Goal: Communication & Community: Answer question/provide support

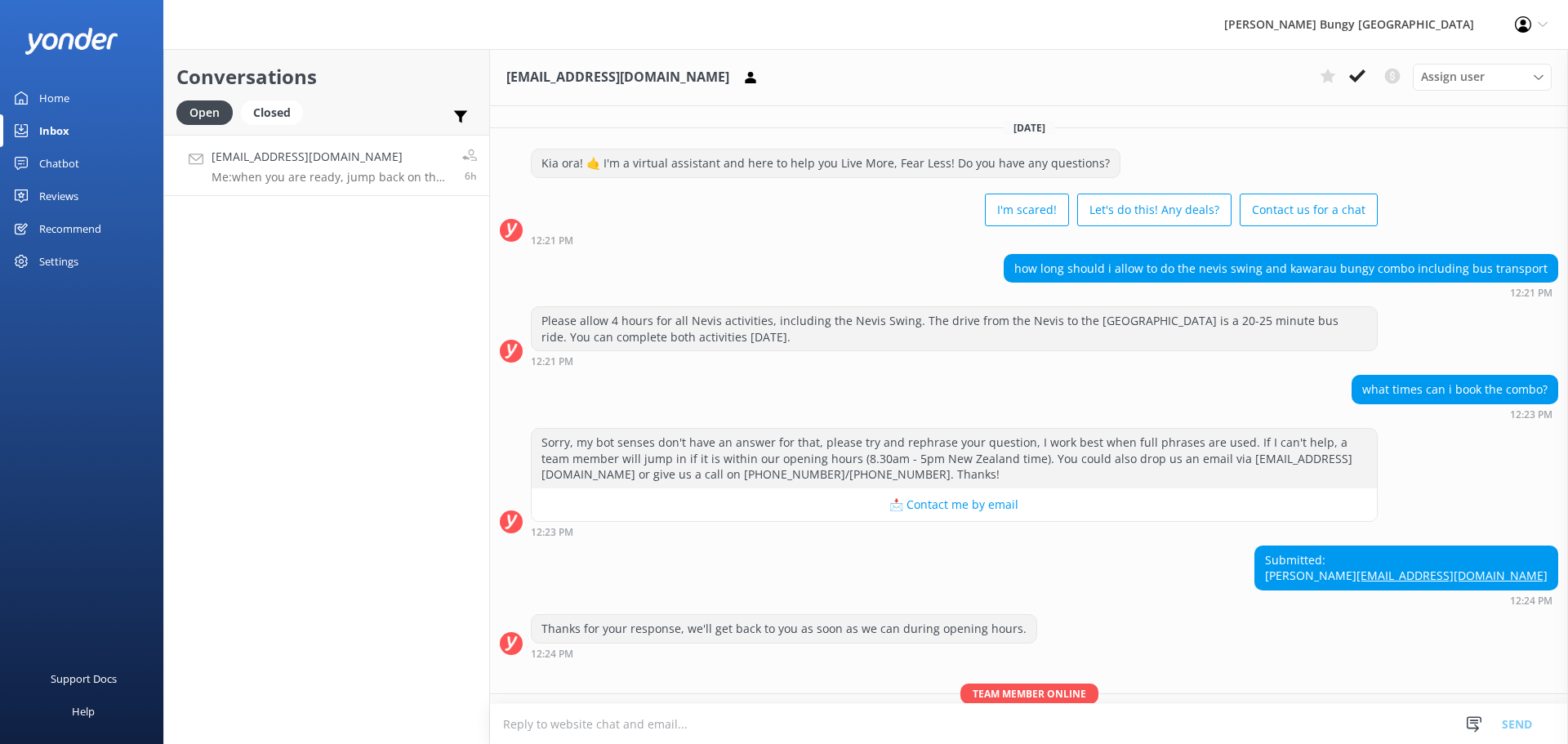
scroll to position [1226, 0]
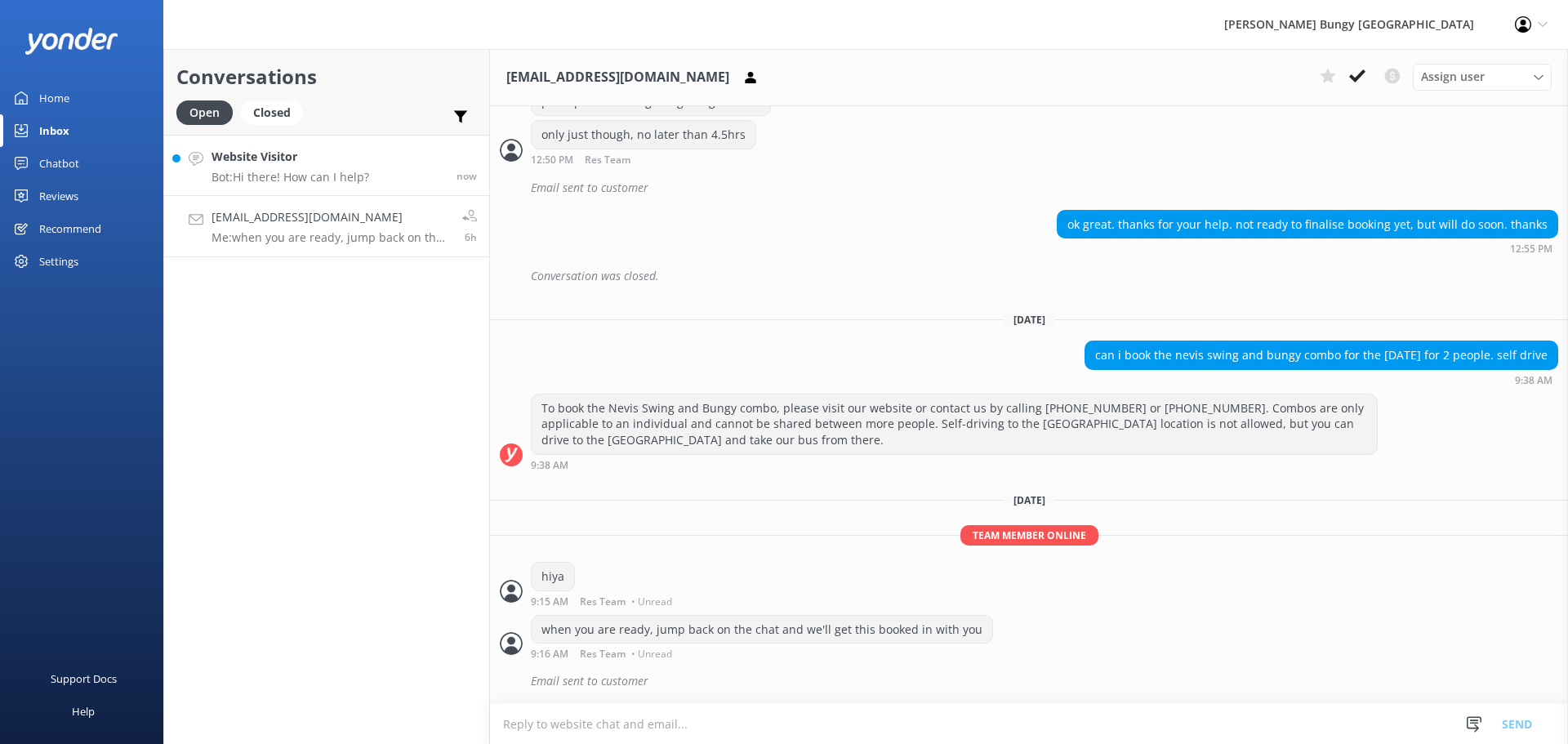
click at [267, 189] on link "Website Visitor Bot: Hi there! How can I help? now" at bounding box center [326, 165] width 325 height 61
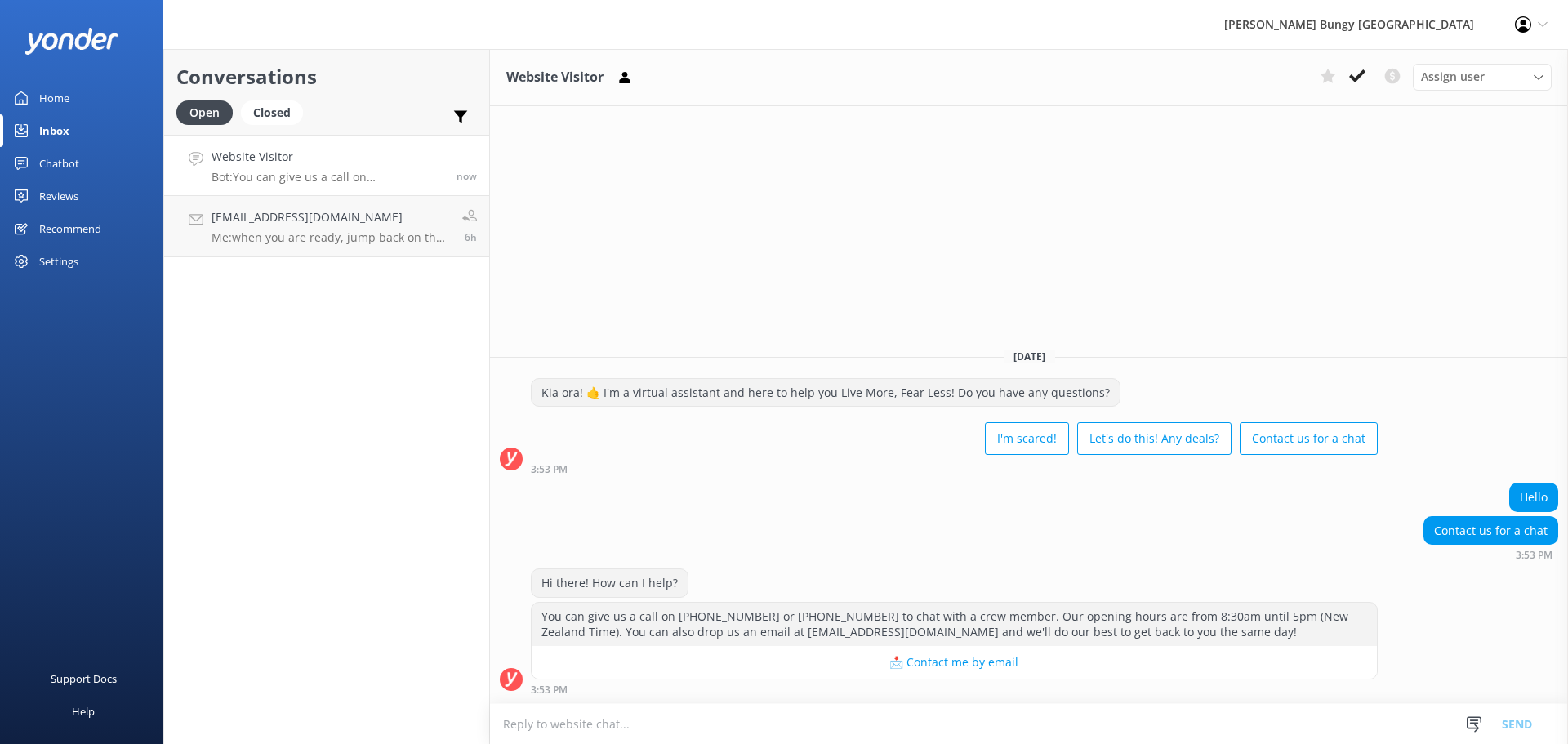
click at [1053, 711] on textarea at bounding box center [1029, 724] width 1078 height 40
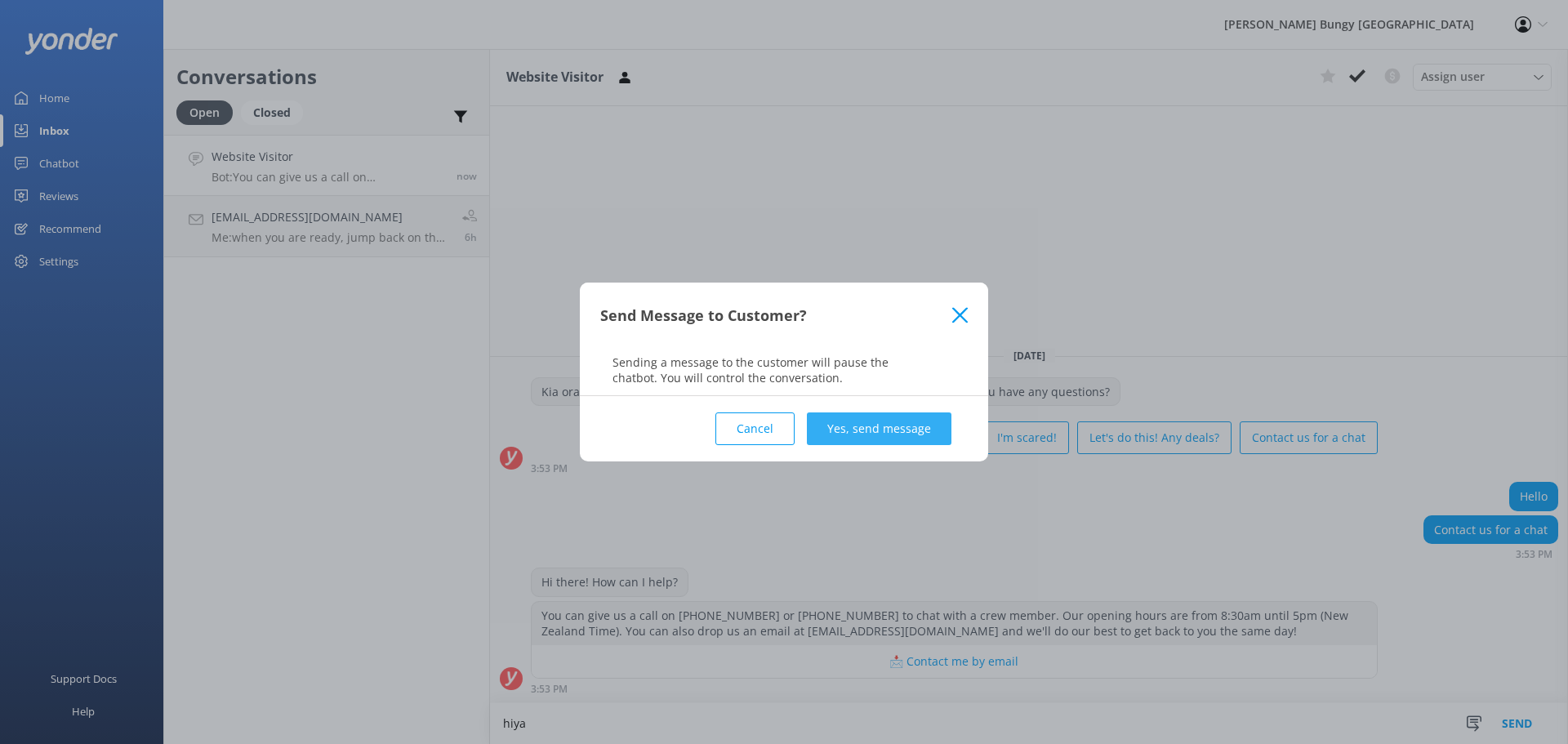
type textarea "hiya"
click at [908, 419] on button "Yes, send message" at bounding box center [878, 428] width 144 height 33
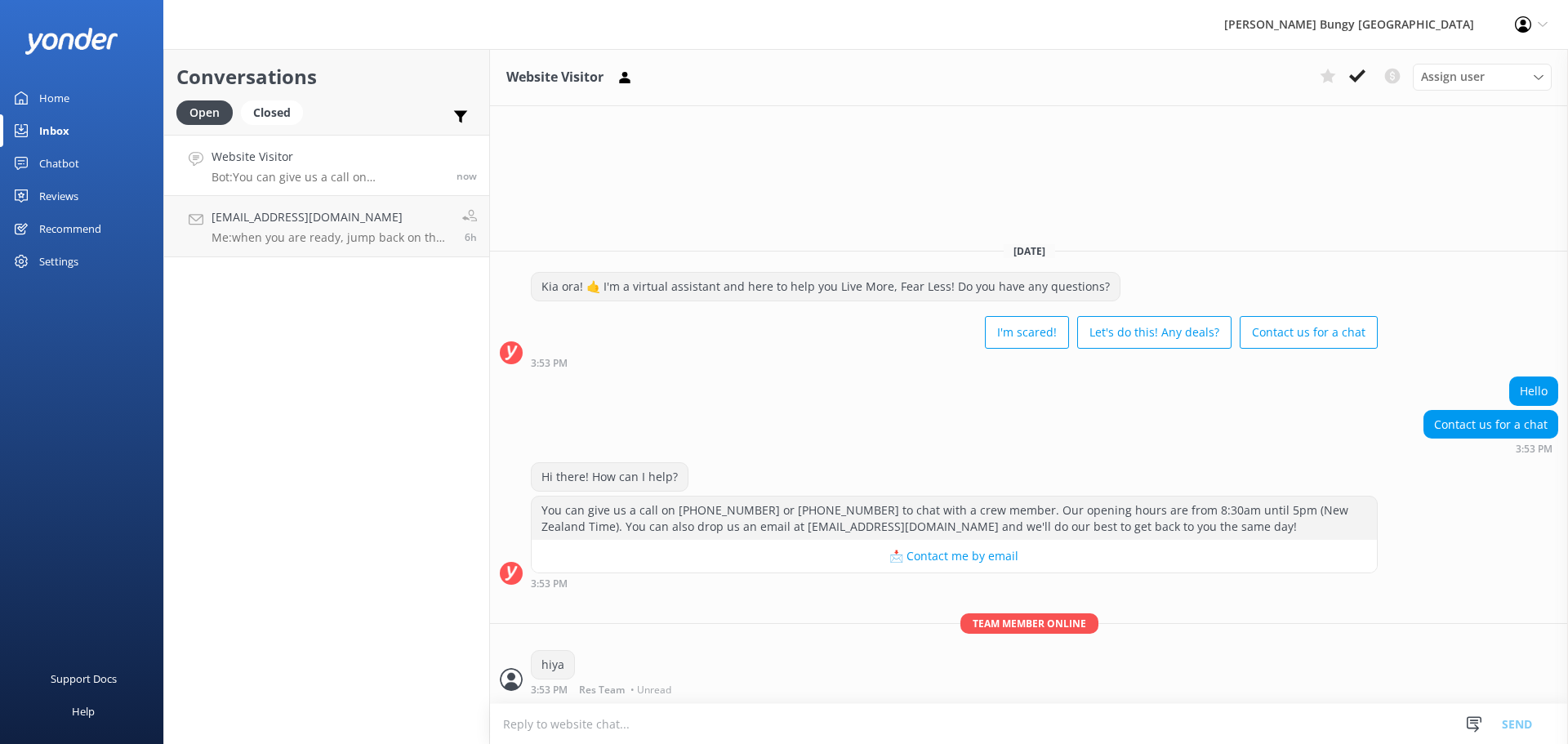
click at [924, 725] on textarea at bounding box center [1029, 724] width 1078 height 40
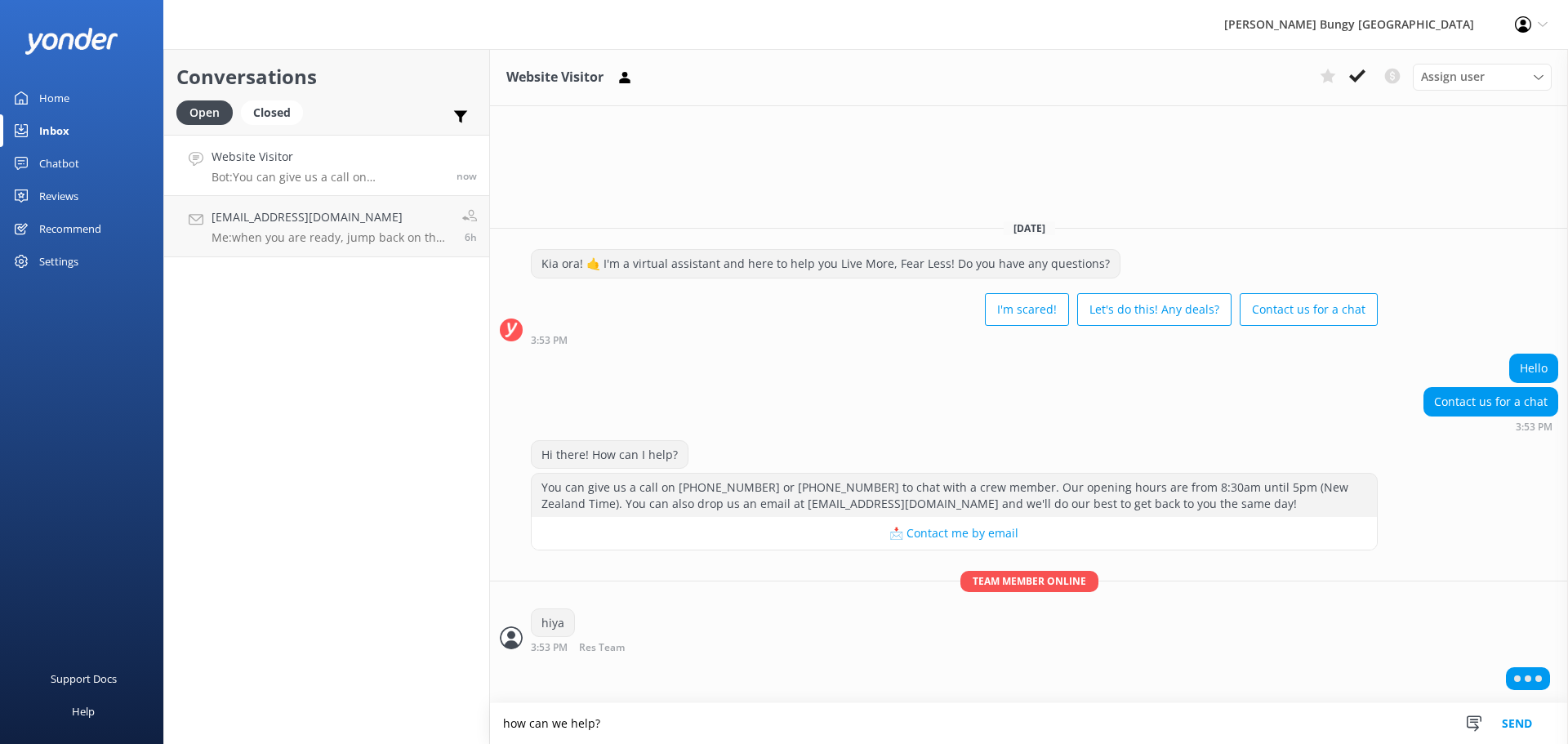
type textarea "how can we help?"
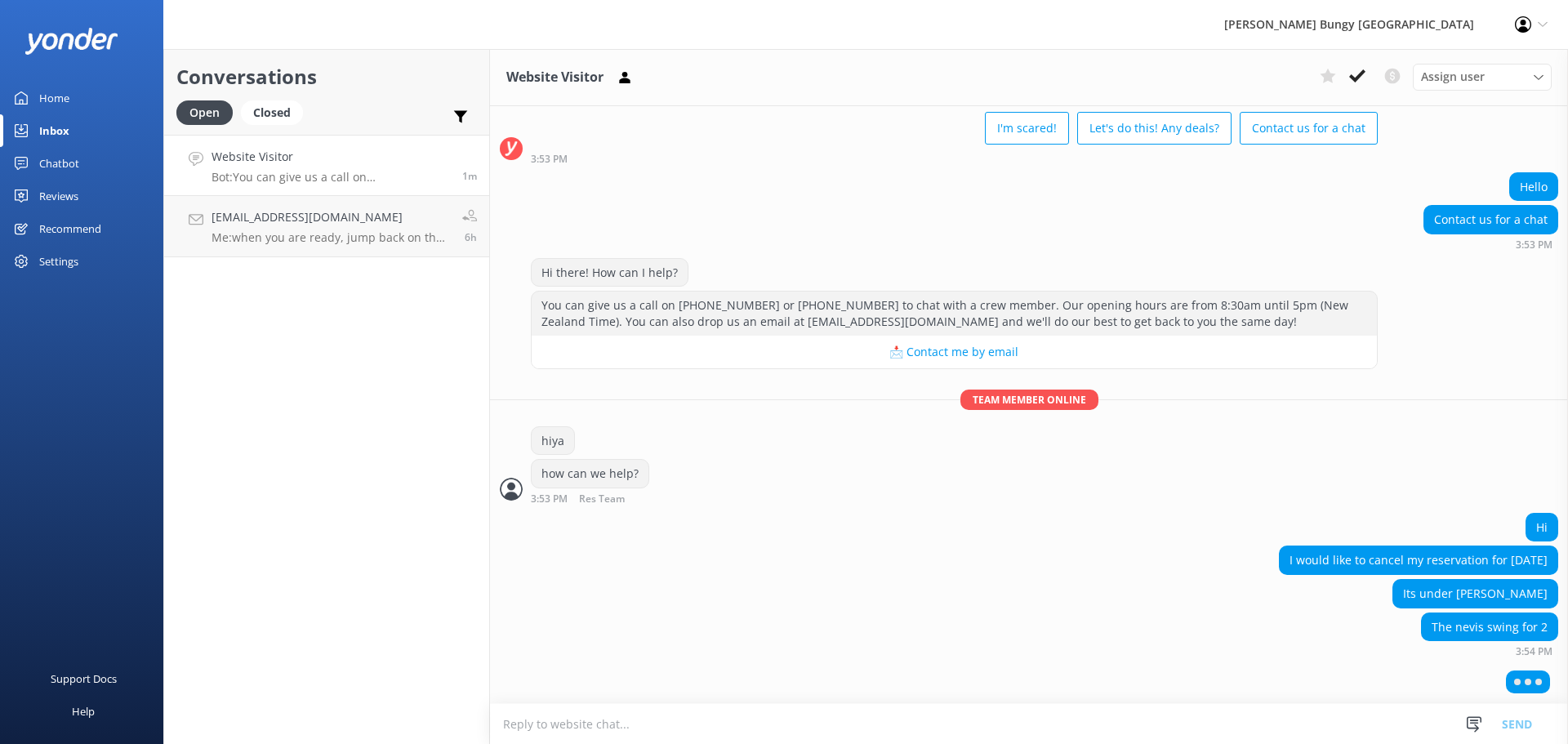
scroll to position [43, 0]
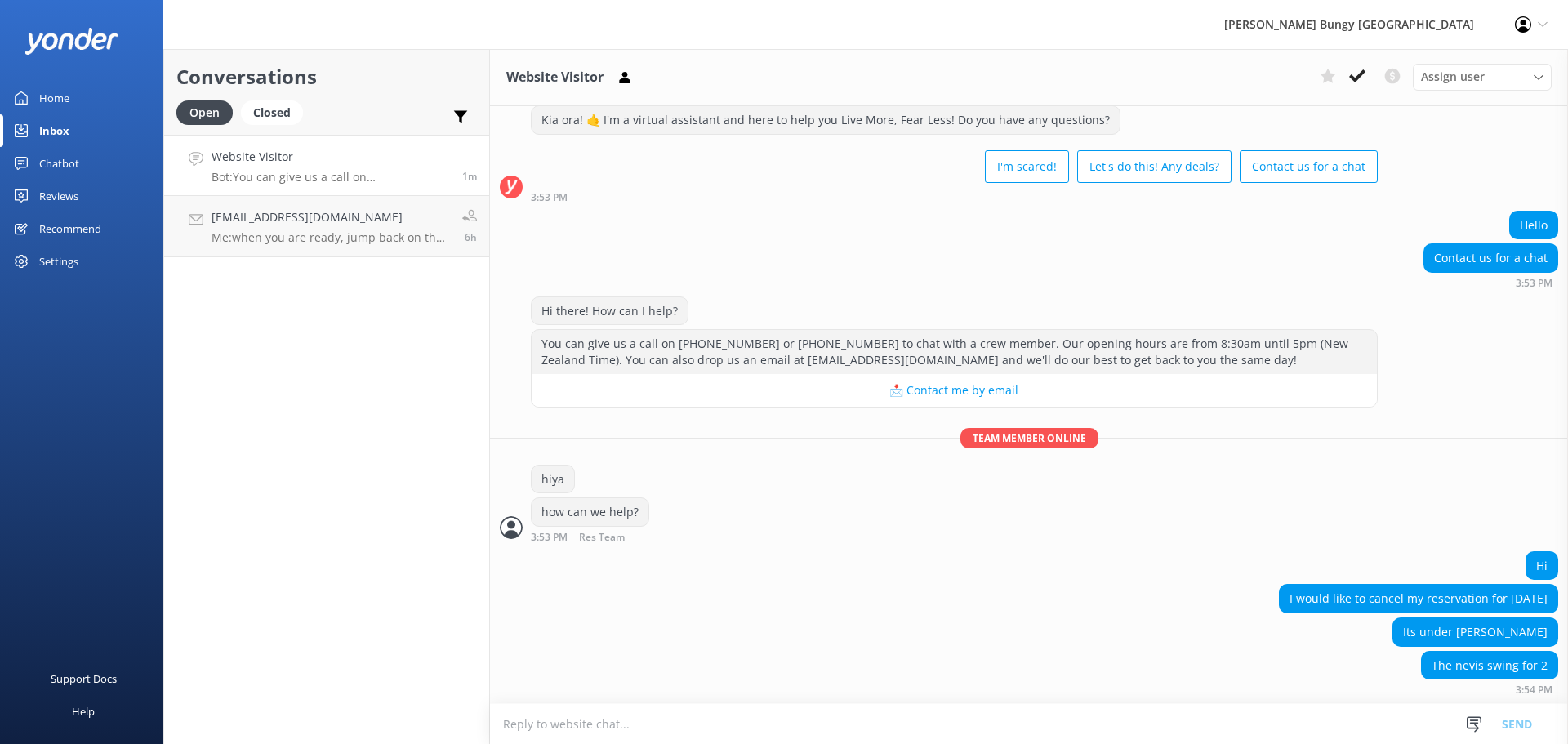
click at [1285, 737] on textarea at bounding box center [1029, 724] width 1078 height 40
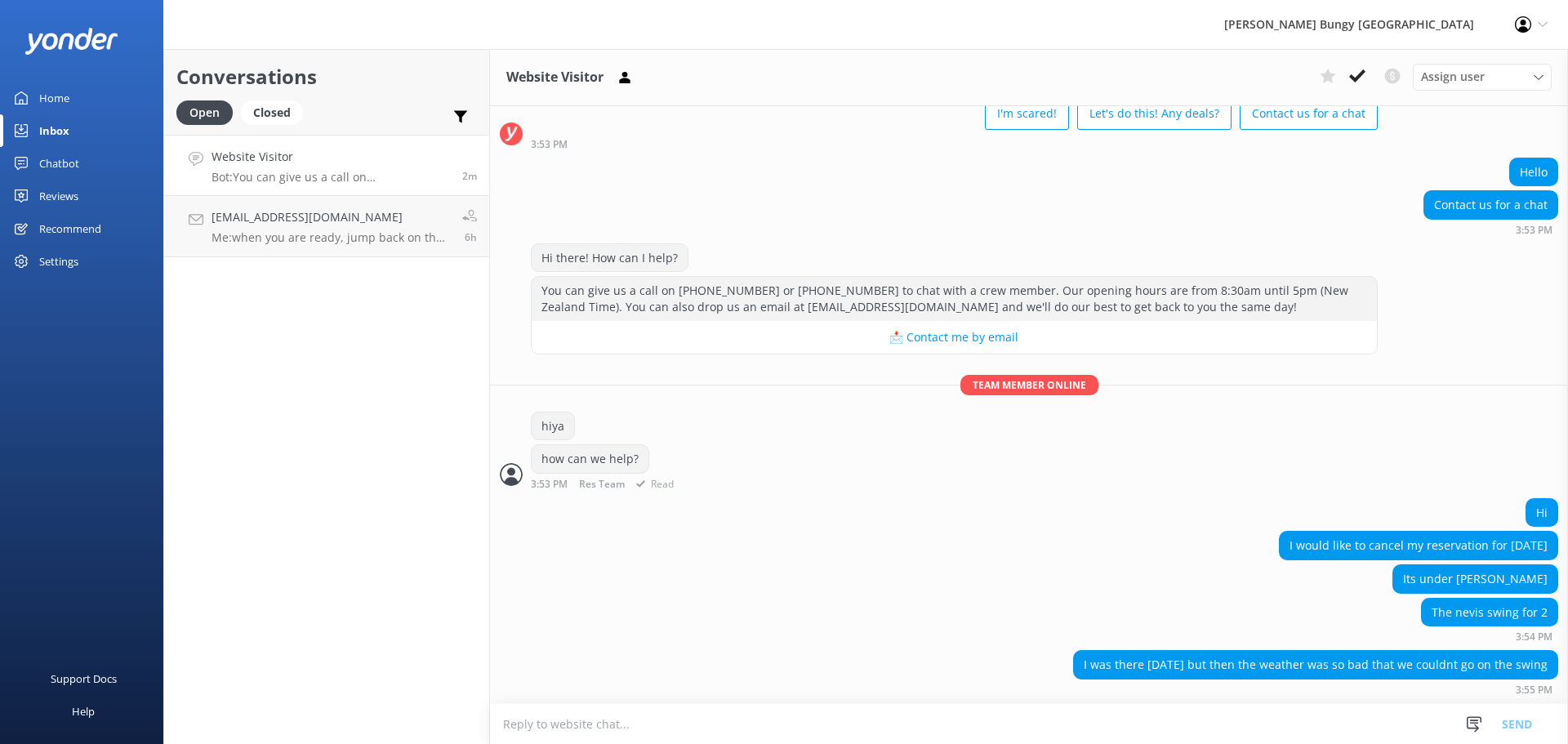
scroll to position [129, 0]
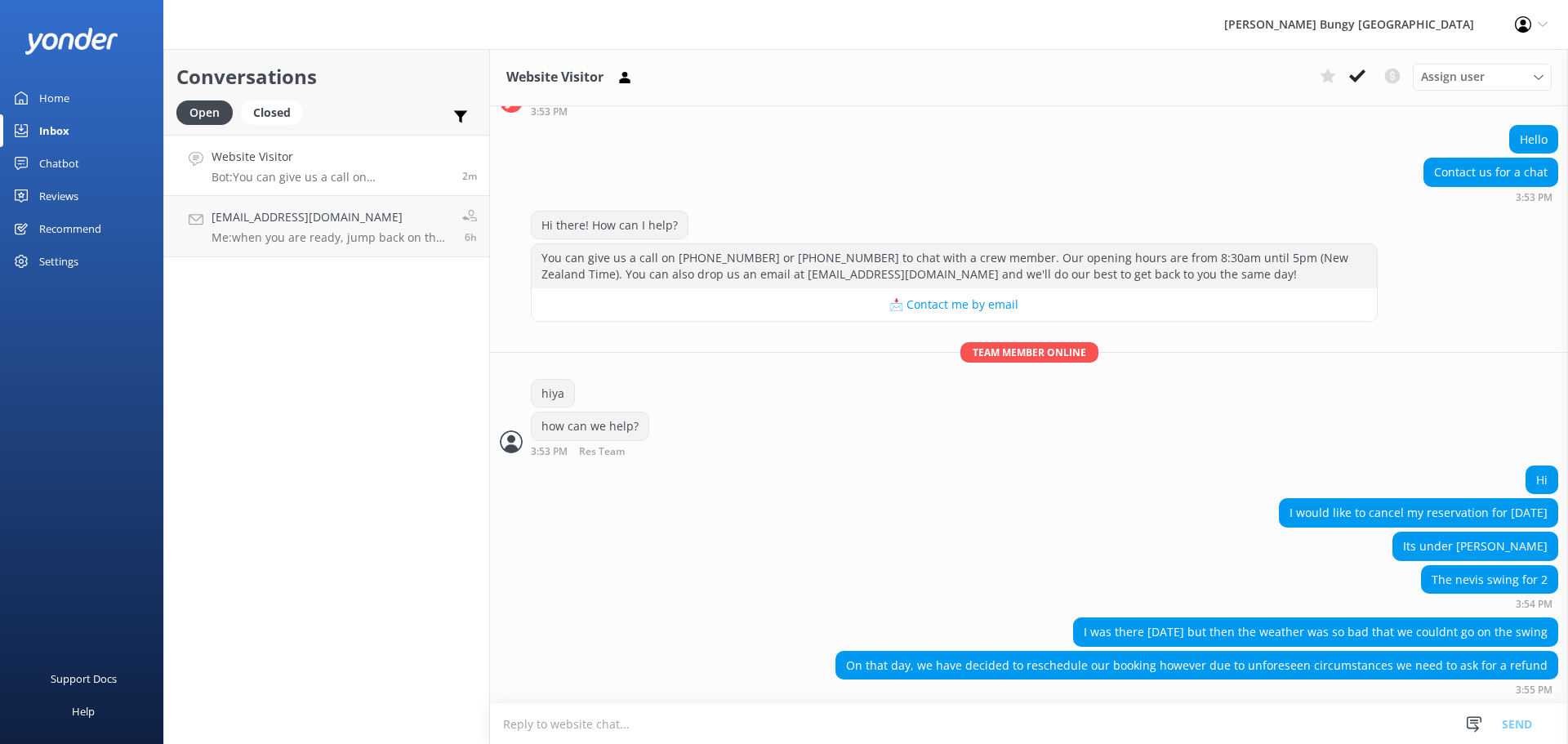
click at [932, 638] on div "I was there on Monday but then the weather was so bad that we couldnt go on the…" at bounding box center [1029, 634] width 1078 height 34
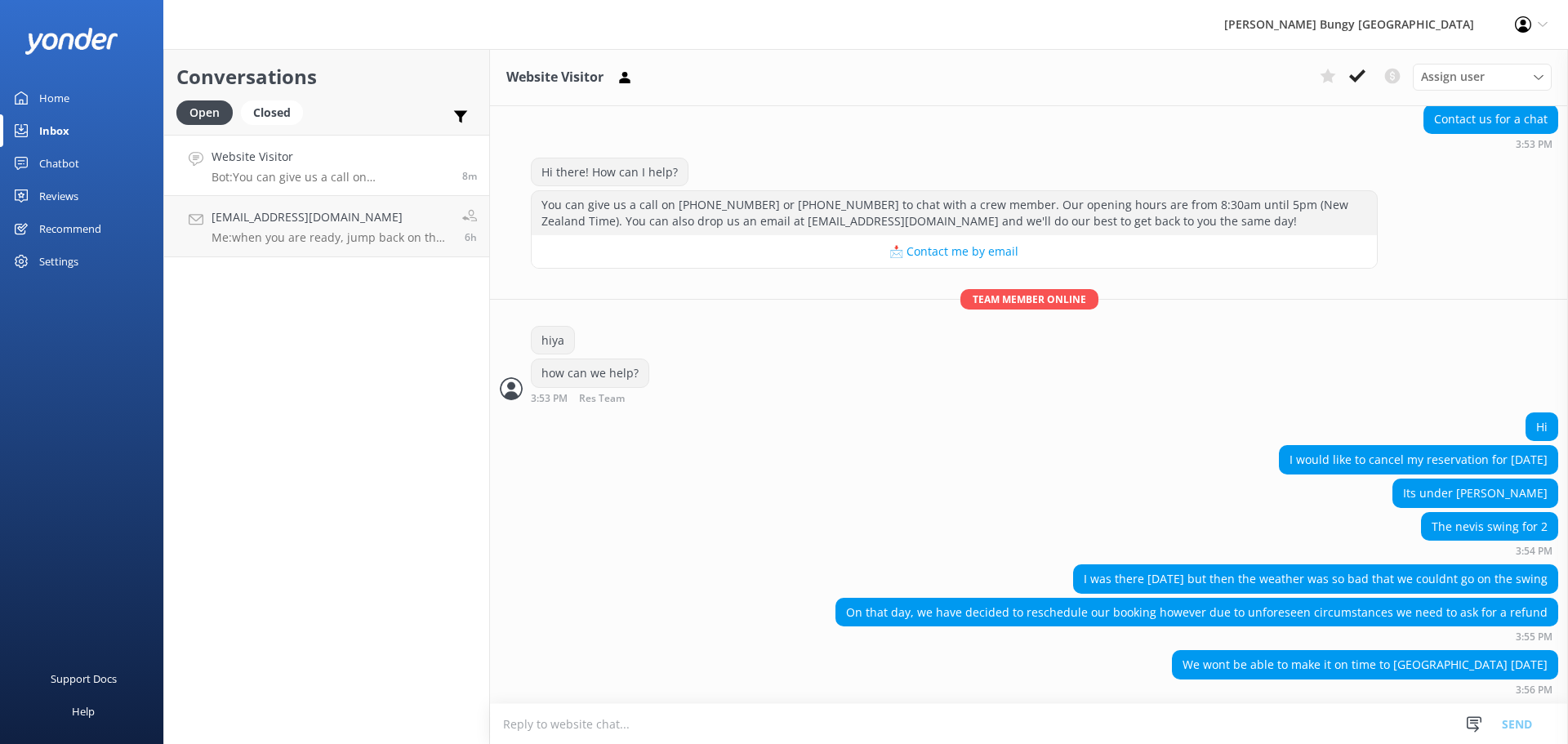
click at [261, 398] on div "Conversations Open Closed Important Converted Assigned to me Unassigned Website…" at bounding box center [326, 396] width 326 height 695
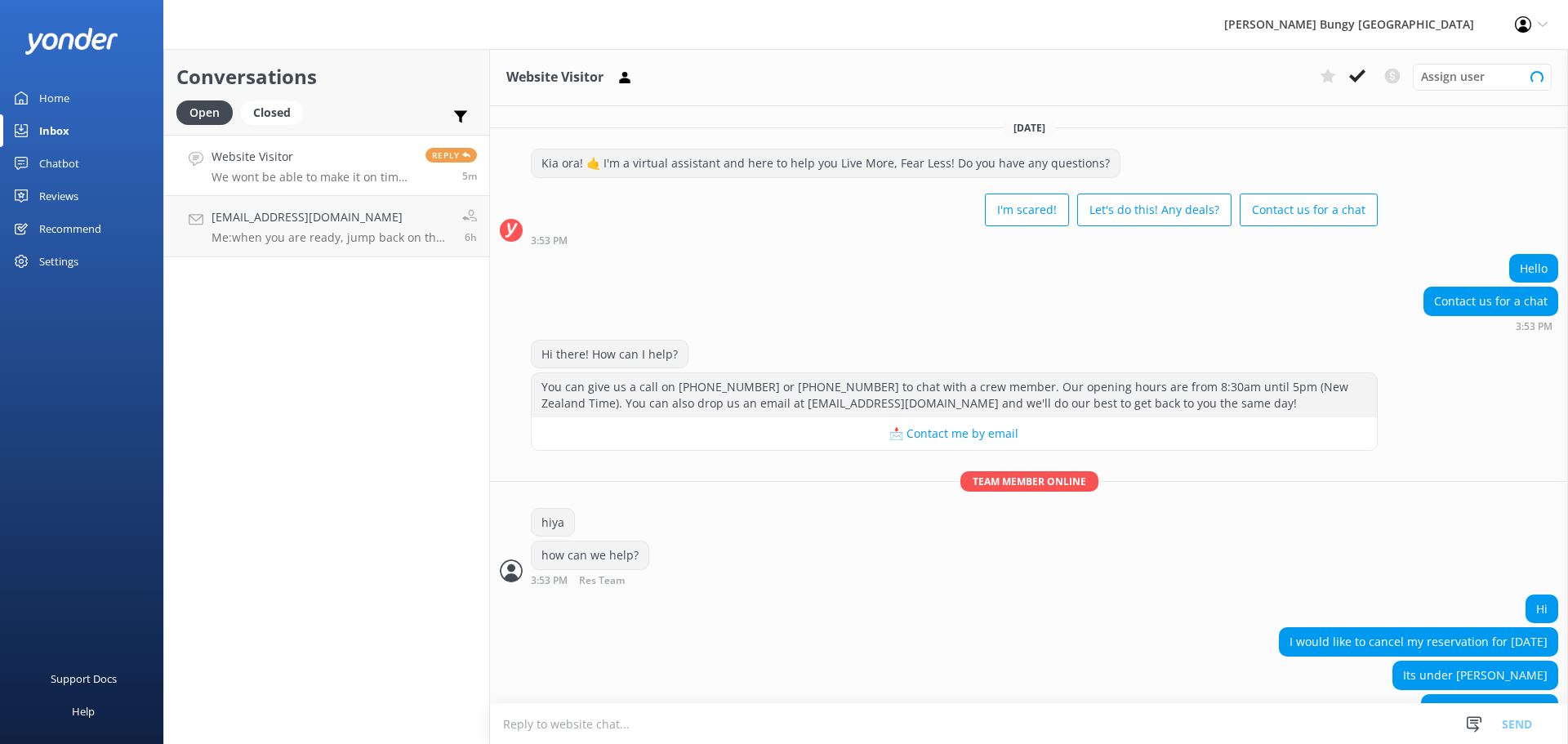
scroll to position [182, 0]
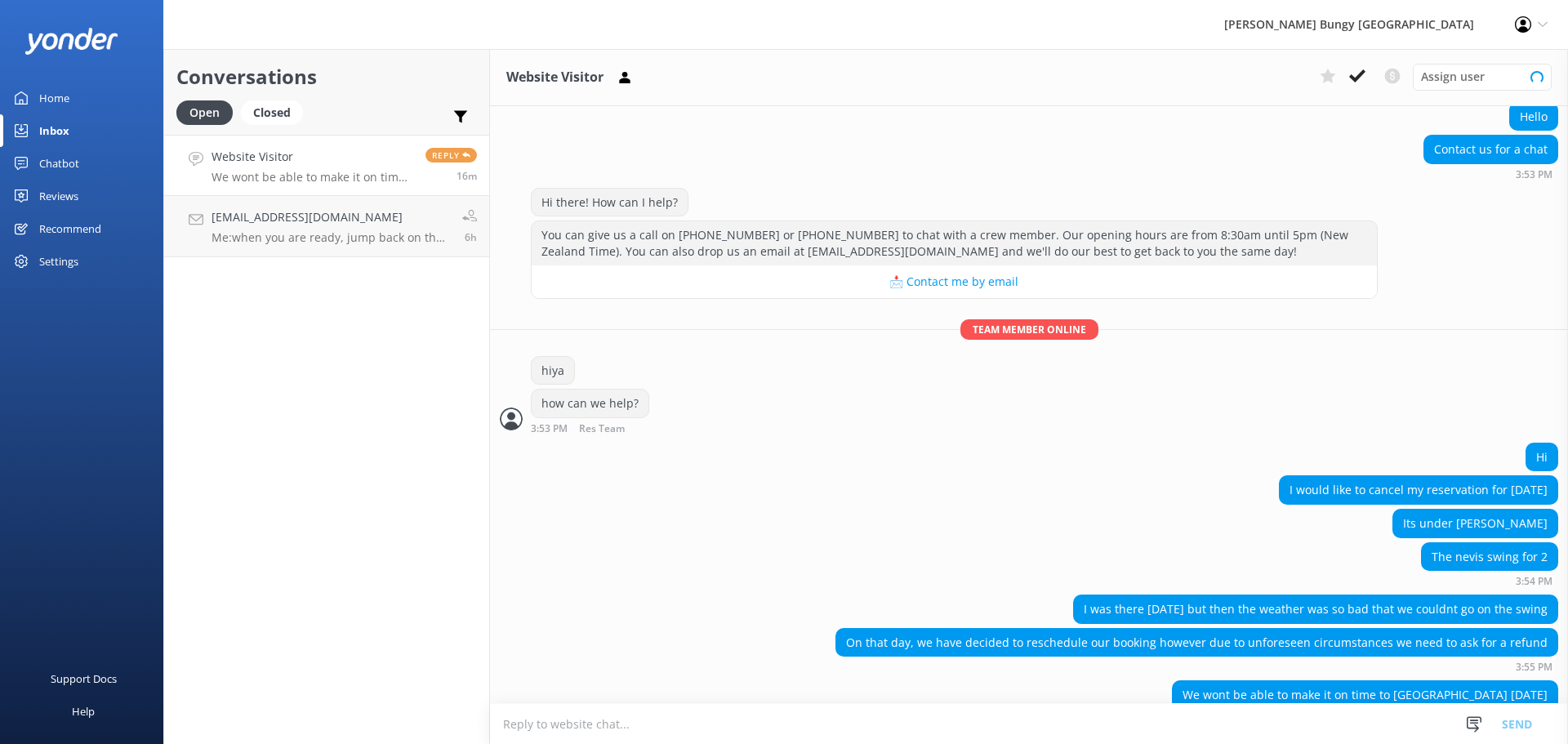
scroll to position [182, 0]
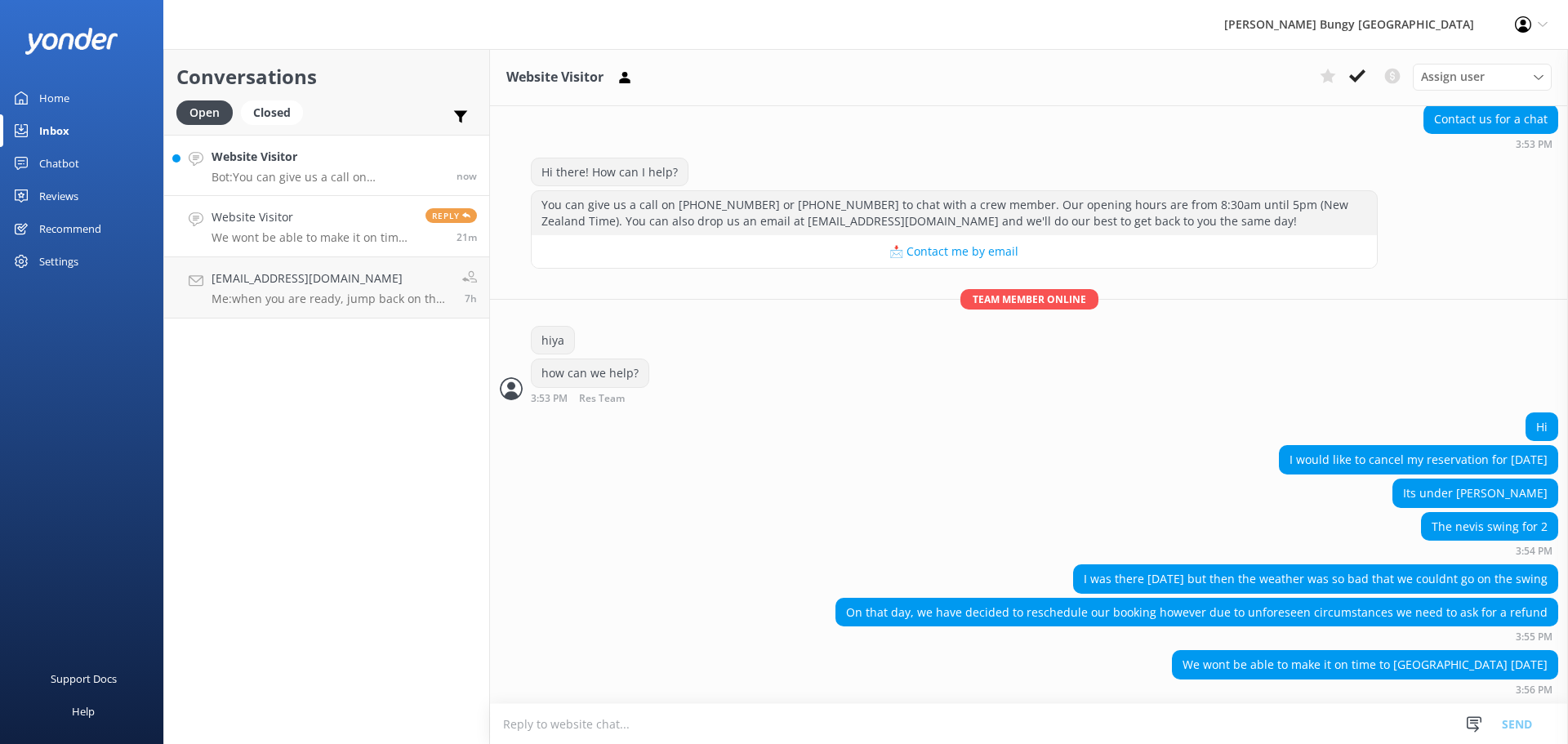
click at [400, 183] on p "Bot: You can give us a call on 0800 286 4958 or +64 3 450 1300 to chat with a c…" at bounding box center [328, 177] width 233 height 15
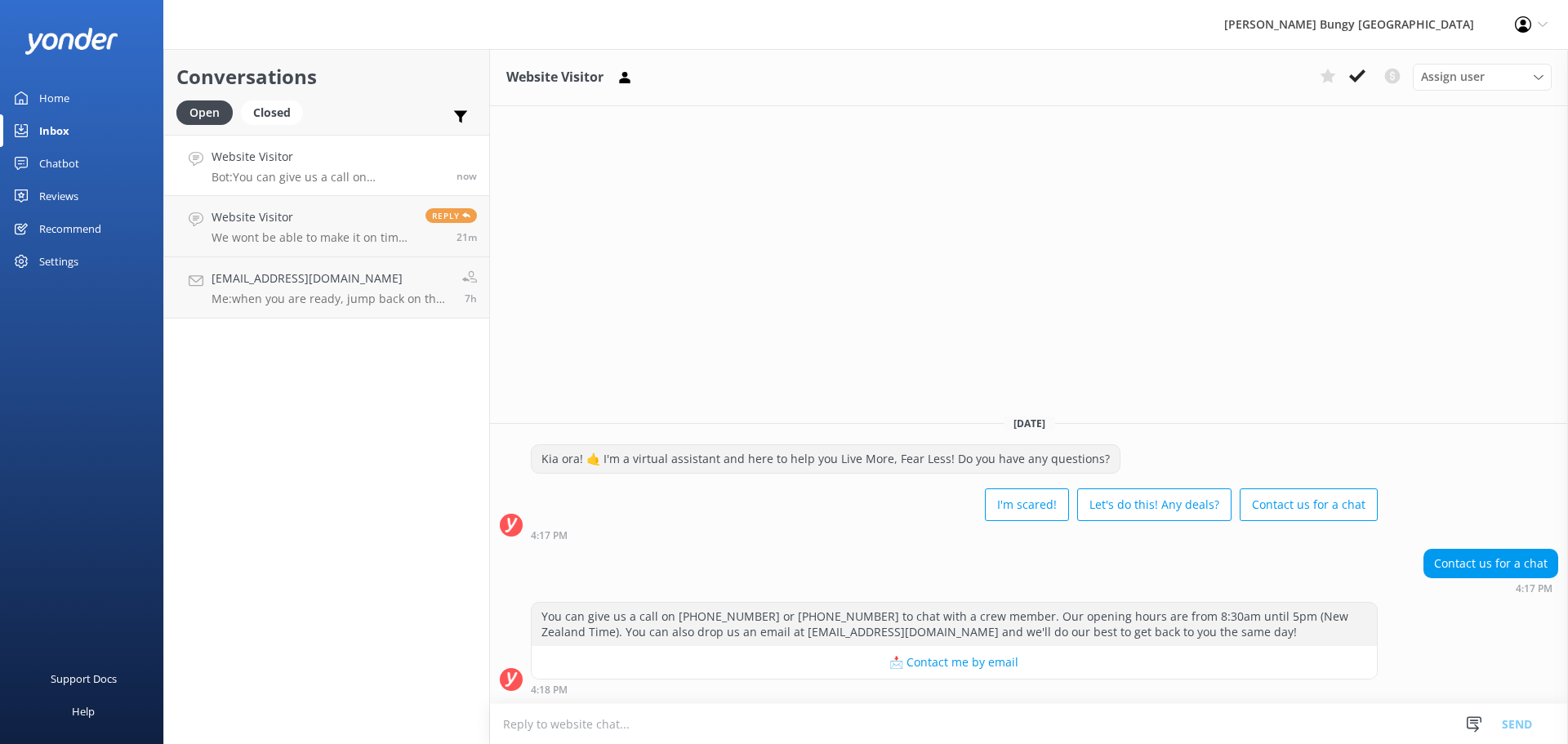
click at [946, 709] on textarea at bounding box center [1029, 724] width 1078 height 40
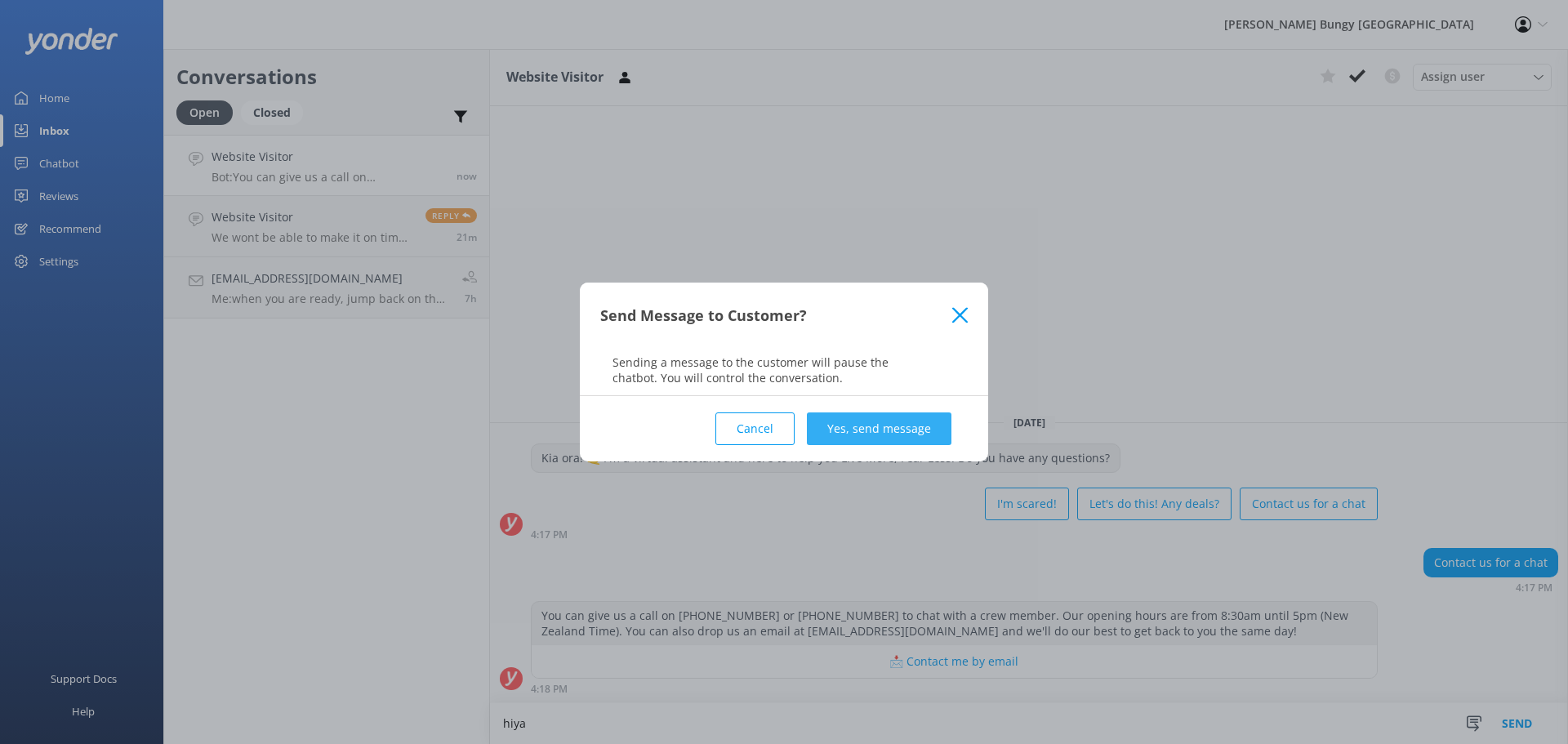
type textarea "hiya"
click at [917, 420] on button "Yes, send message" at bounding box center [878, 428] width 144 height 33
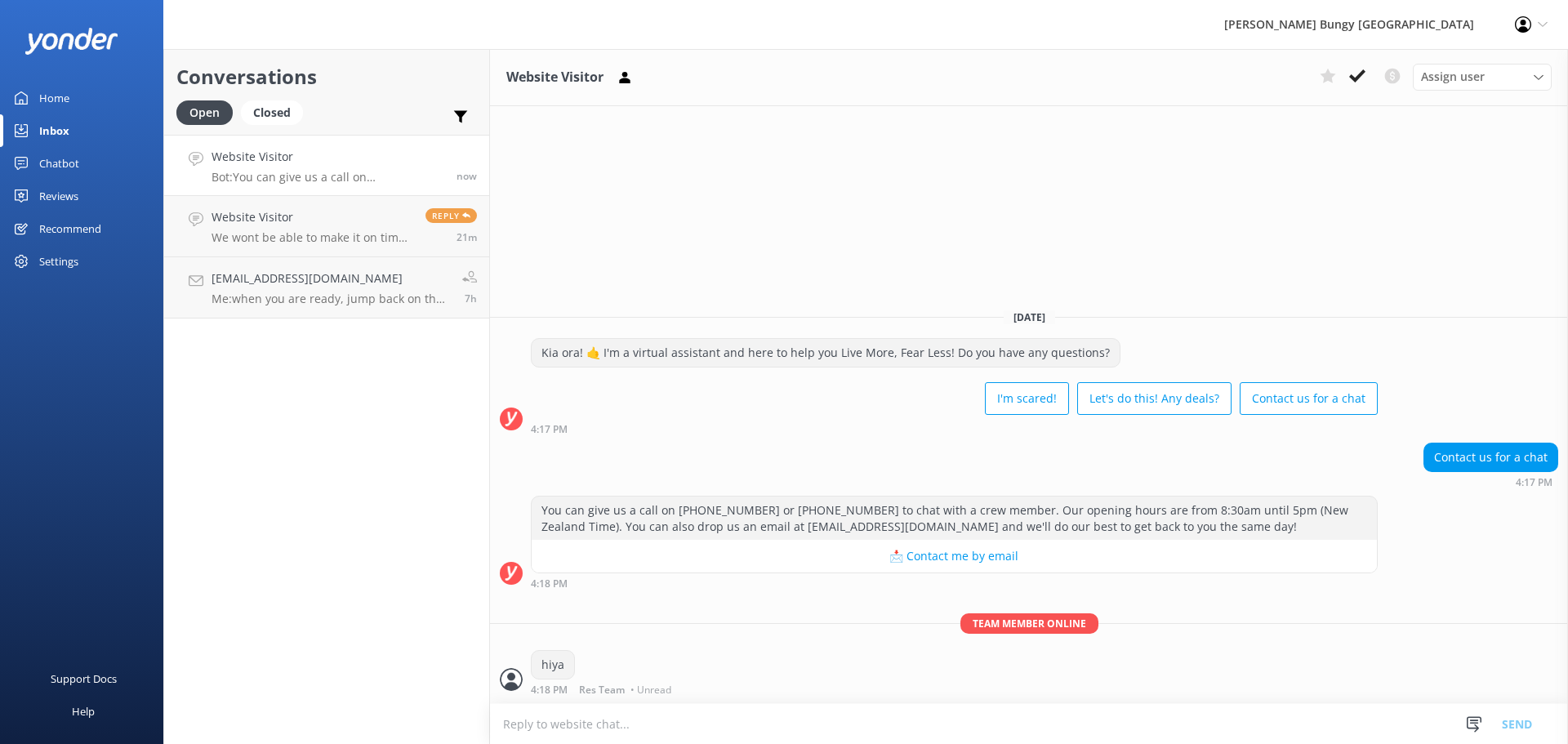
click at [855, 720] on textarea at bounding box center [1029, 724] width 1078 height 40
type textarea "how can we help?"
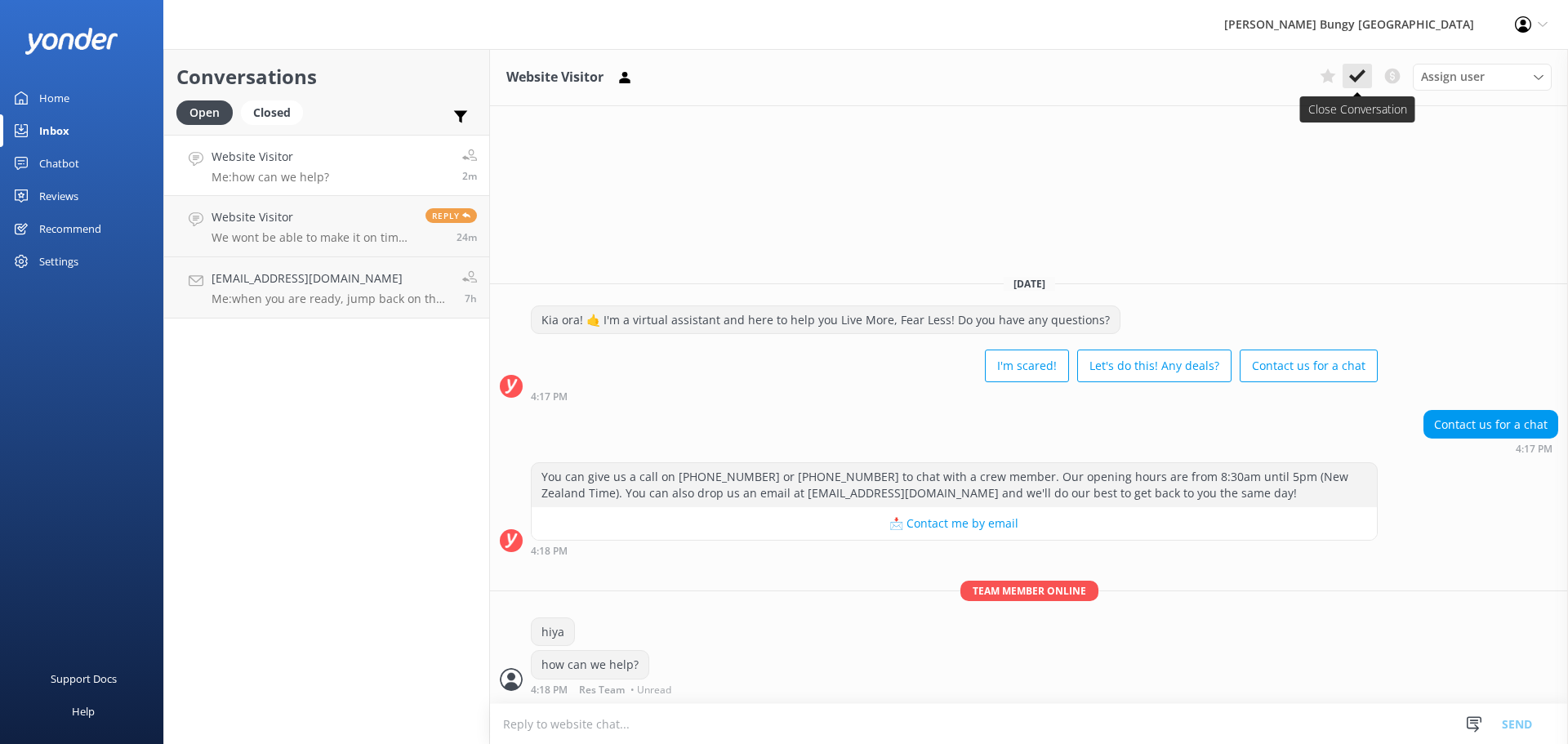
click at [1346, 73] on button at bounding box center [1356, 76] width 29 height 25
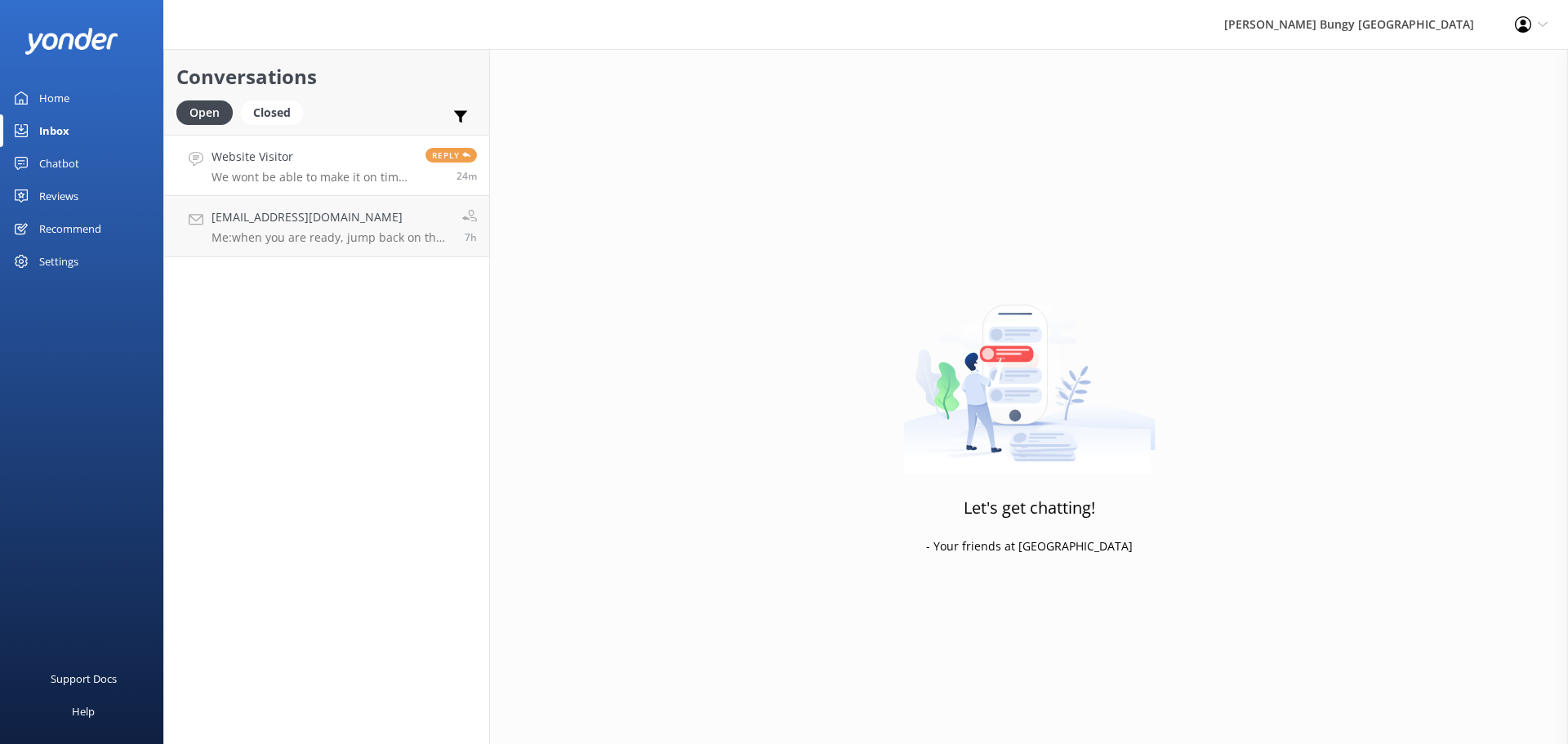
click at [366, 166] on h4 "Website Visitor" at bounding box center [313, 157] width 202 height 18
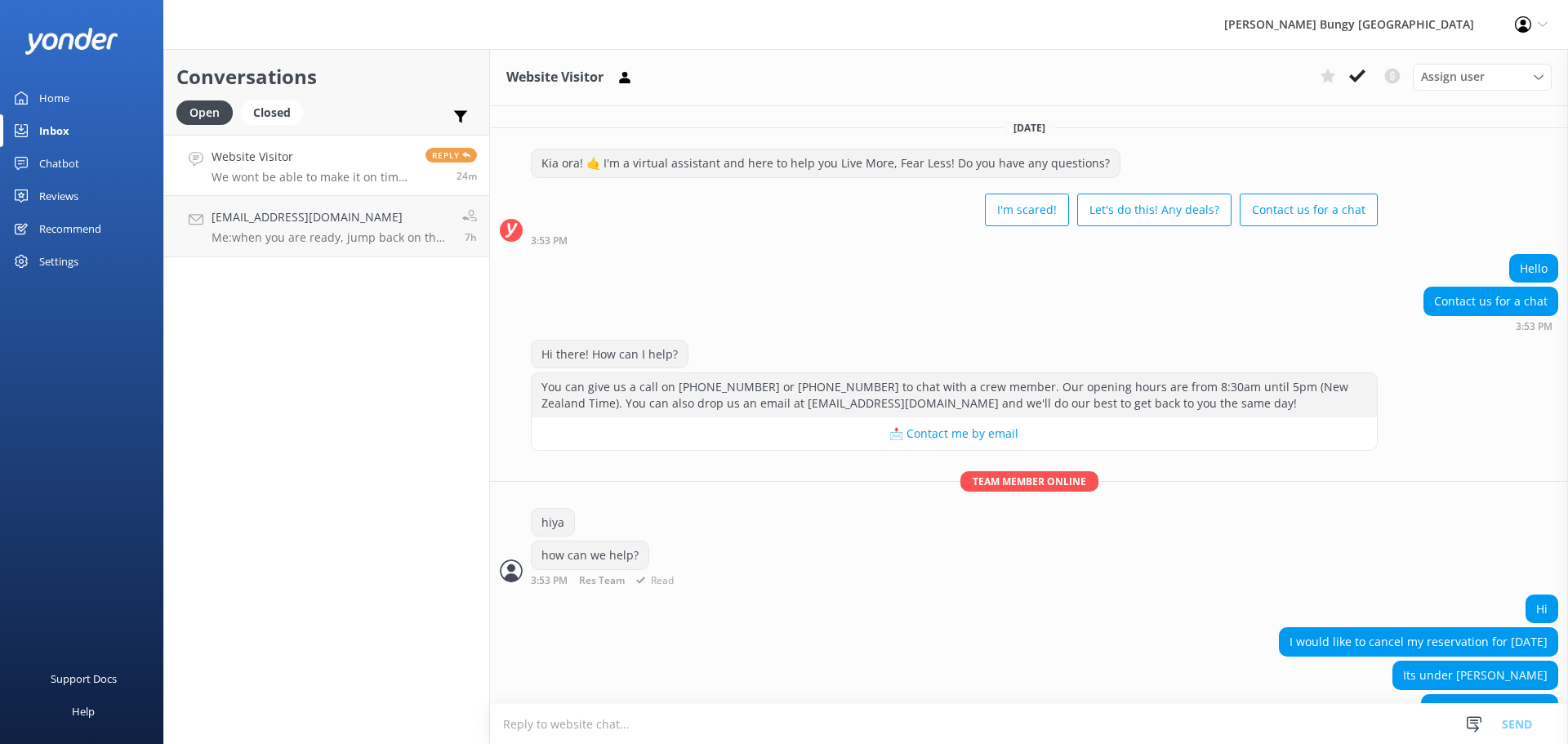
scroll to position [182, 0]
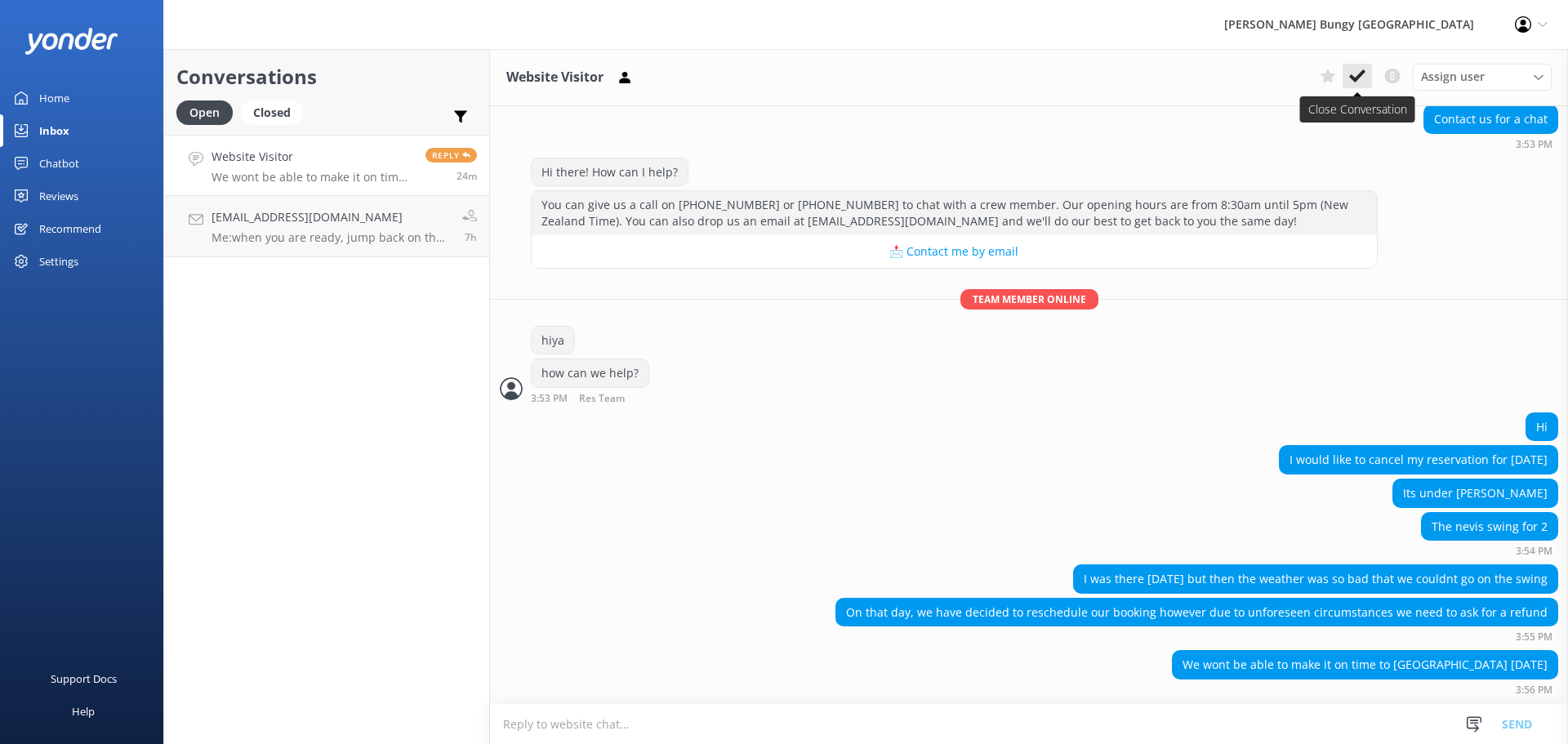
click at [1355, 78] on use at bounding box center [1357, 75] width 16 height 13
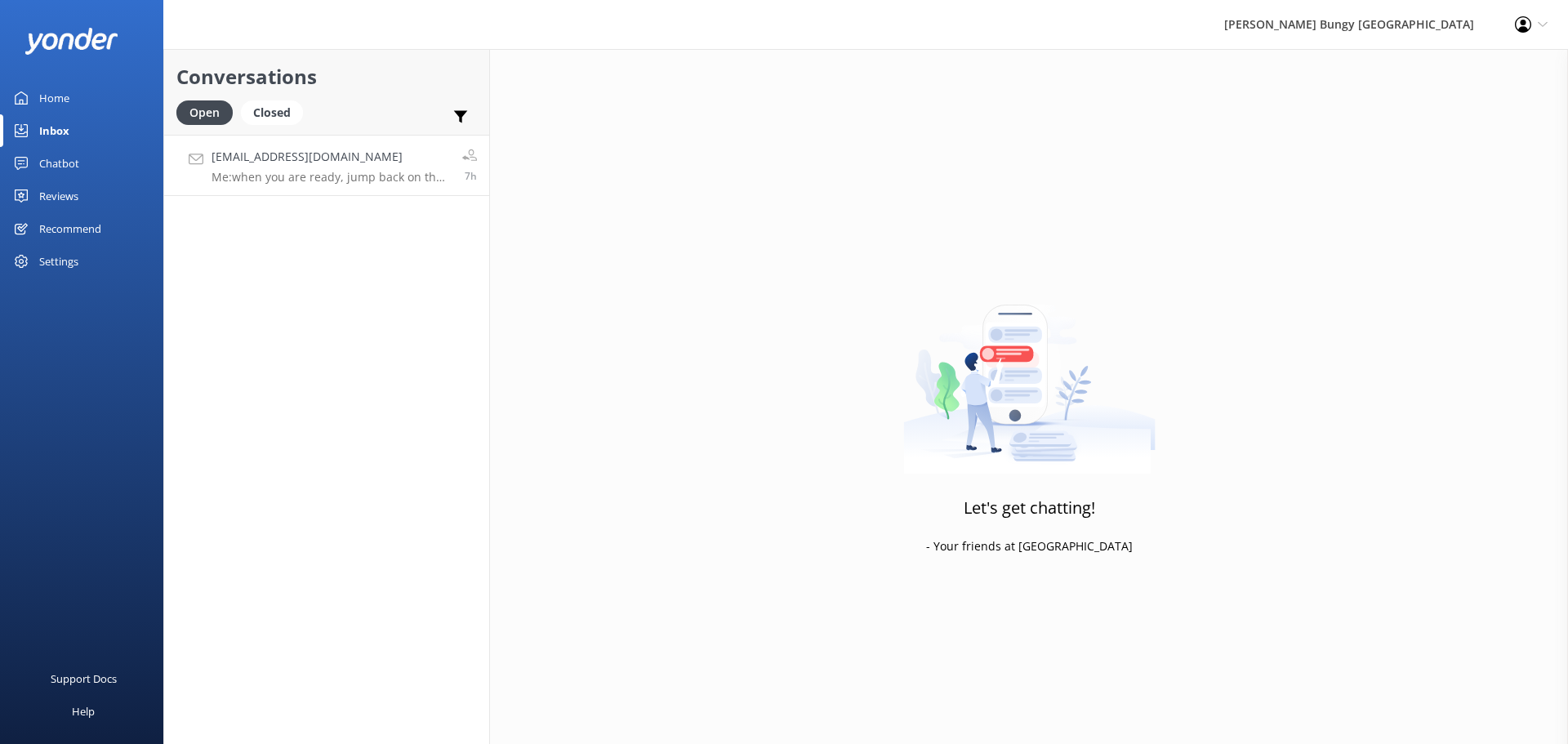
click at [357, 161] on h4 "teahperdis@gmail.com" at bounding box center [331, 157] width 238 height 18
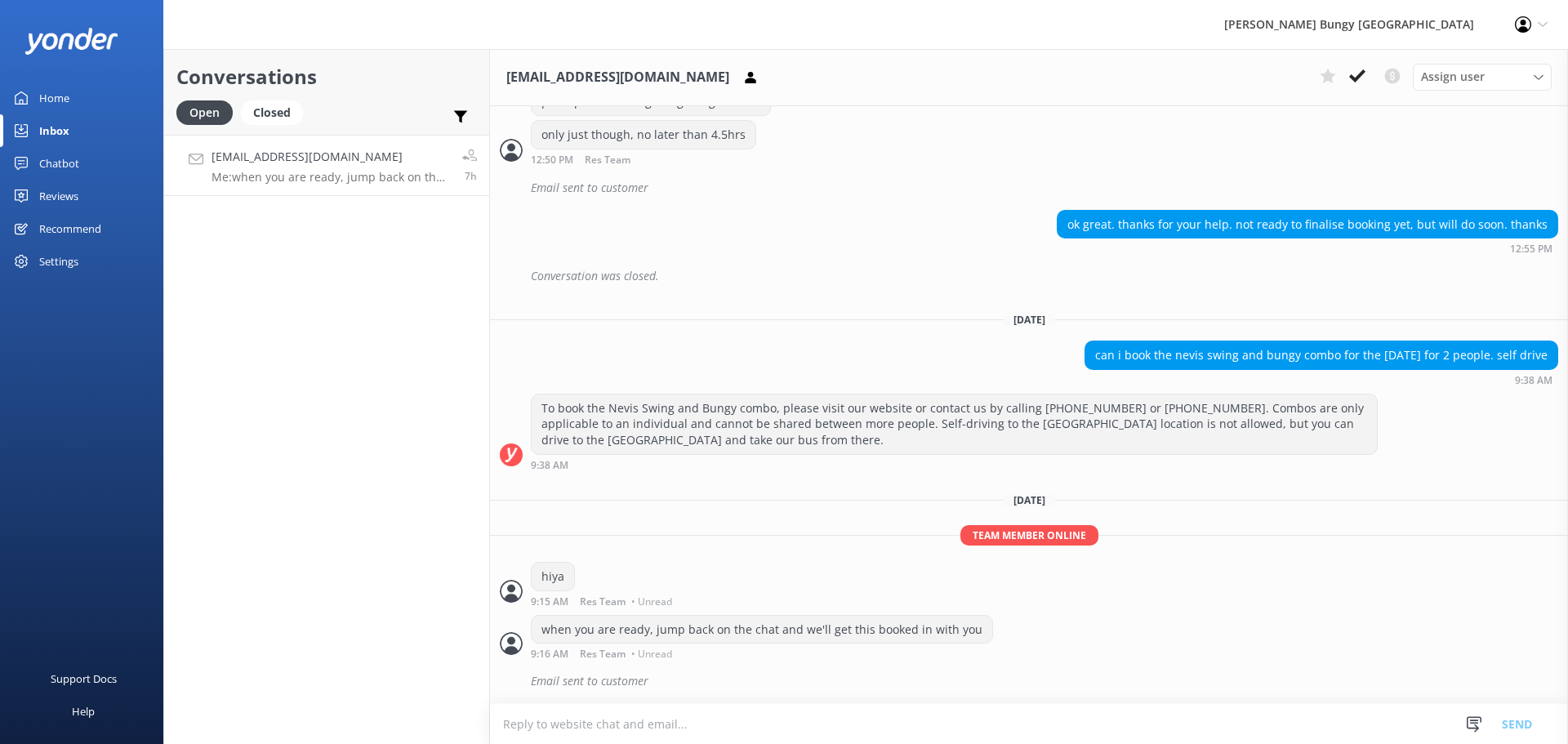
scroll to position [1226, 0]
click at [1361, 66] on button at bounding box center [1356, 76] width 29 height 25
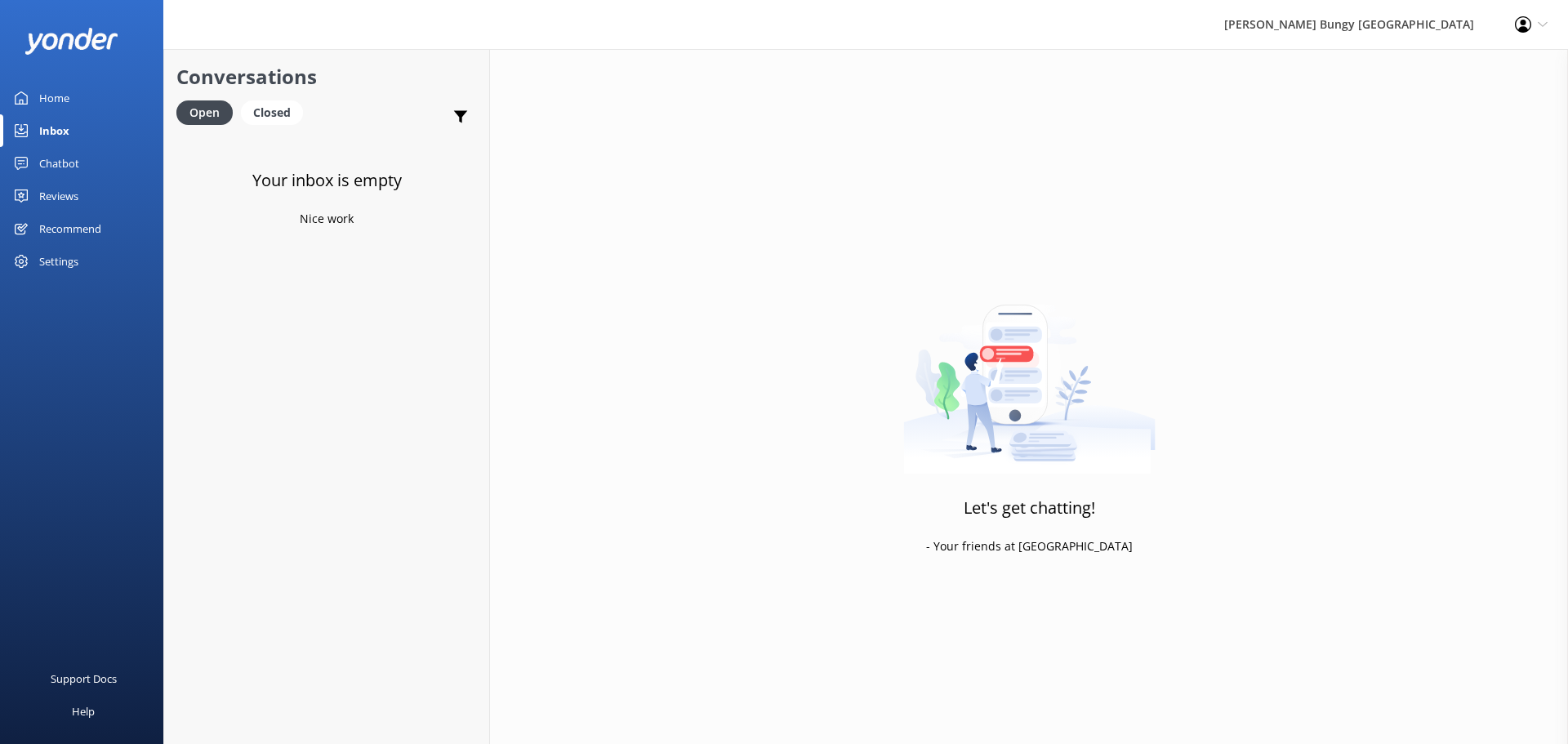
click at [436, 312] on div "Your inbox is empty Nice work" at bounding box center [326, 506] width 325 height 744
click at [1206, 503] on div "Let's get chatting! - Your friends at [GEOGRAPHIC_DATA]" at bounding box center [1029, 420] width 1078 height 744
